Goal: Task Accomplishment & Management: Manage account settings

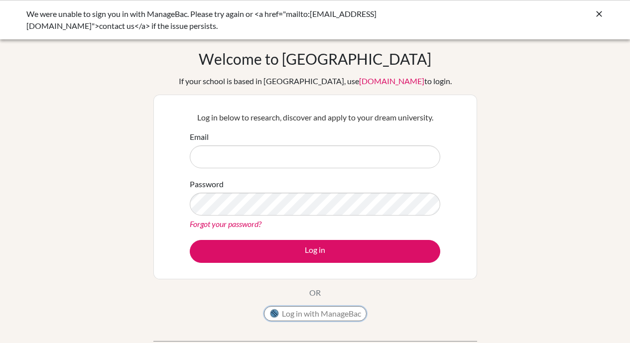
click at [308, 313] on button "Log in with ManageBac" at bounding box center [315, 314] width 103 height 15
click at [309, 313] on button "Log in with ManageBac" at bounding box center [315, 314] width 103 height 15
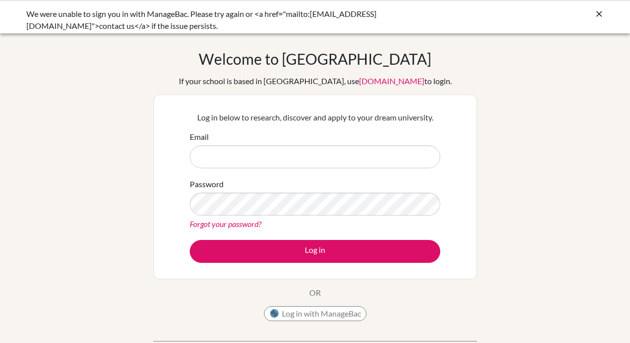
click at [70, 24] on body "We were unable to sign you in with ManageBac. Please try again or <a href="mail…" at bounding box center [315, 171] width 630 height 343
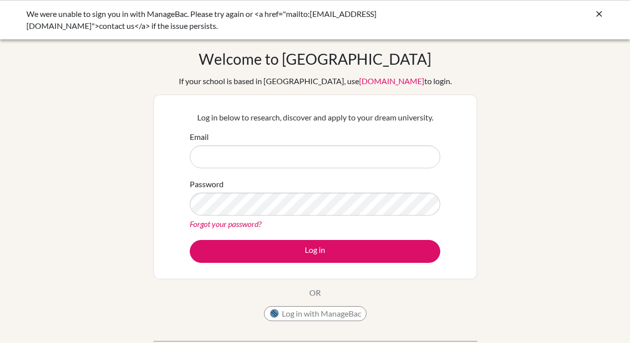
click at [72, 23] on div "We were unable to sign you in with ManageBac. Please try again or <a href="mail…" at bounding box center [240, 20] width 429 height 24
click at [321, 310] on button "Log in with ManageBac" at bounding box center [315, 314] width 103 height 15
